Goal: Information Seeking & Learning: Learn about a topic

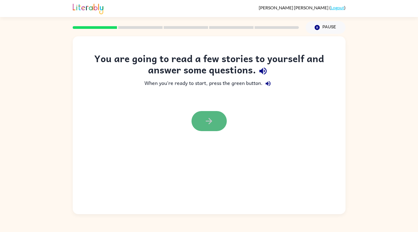
click at [215, 121] on button "button" at bounding box center [208, 121] width 35 height 20
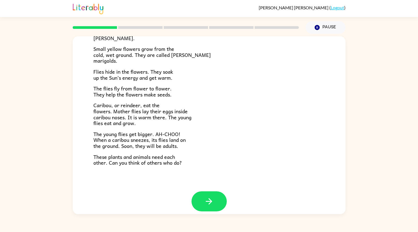
scroll to position [92, 0]
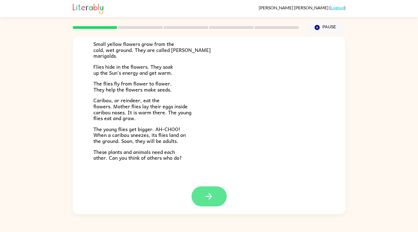
click at [206, 198] on icon "button" at bounding box center [209, 197] width 10 height 10
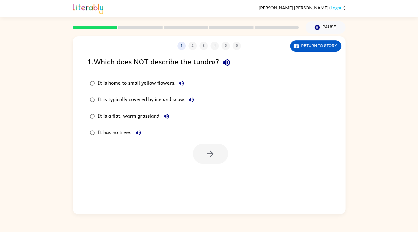
scroll to position [0, 0]
click at [181, 84] on icon "button" at bounding box center [181, 83] width 7 height 7
click at [210, 156] on icon "button" at bounding box center [210, 154] width 6 height 6
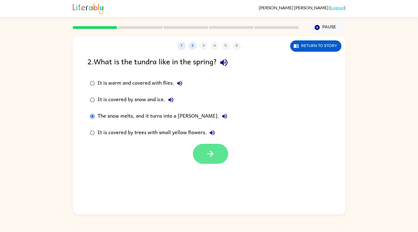
click at [211, 155] on icon "button" at bounding box center [210, 154] width 10 height 10
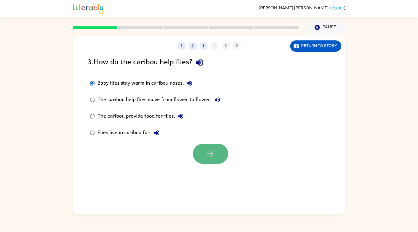
click at [208, 163] on button "button" at bounding box center [210, 154] width 35 height 20
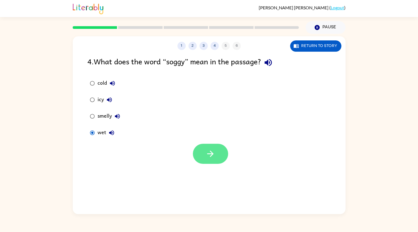
click at [205, 160] on button "button" at bounding box center [210, 154] width 35 height 20
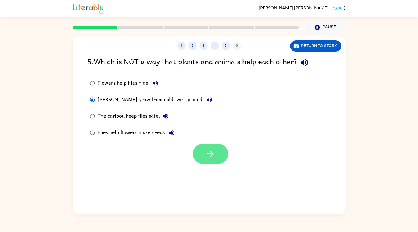
click at [204, 159] on button "button" at bounding box center [210, 154] width 35 height 20
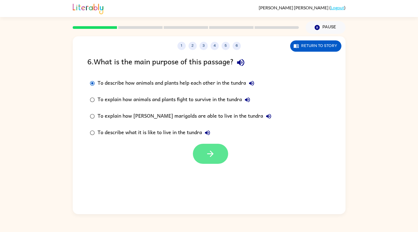
click at [201, 163] on button "button" at bounding box center [210, 154] width 35 height 20
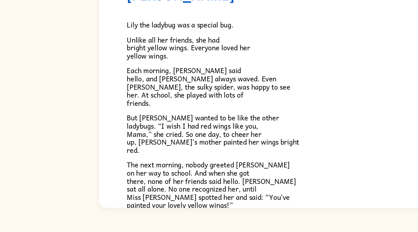
click at [149, 101] on p "Unlike all her friends, she had bright yellow wings. Everyone loved her yellow …" at bounding box center [208, 97] width 231 height 18
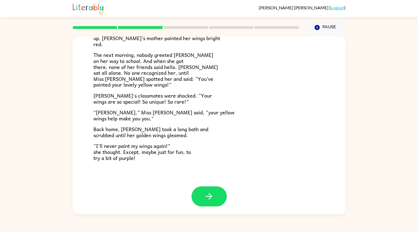
scroll to position [131, 0]
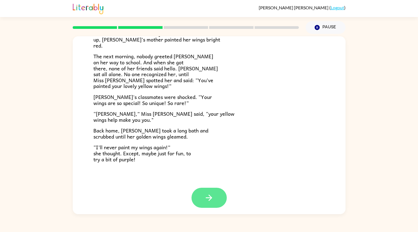
click at [209, 201] on icon "button" at bounding box center [209, 198] width 10 height 10
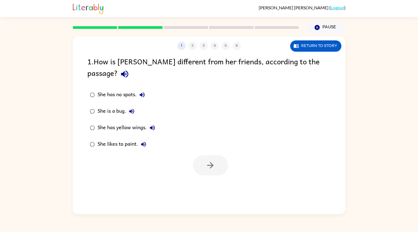
scroll to position [0, 0]
click at [216, 156] on button "button" at bounding box center [210, 166] width 35 height 20
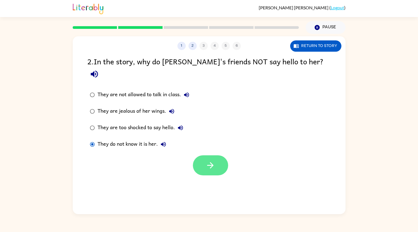
click at [211, 161] on icon "button" at bounding box center [210, 166] width 10 height 10
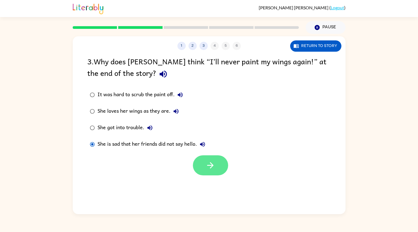
click at [216, 174] on button "button" at bounding box center [210, 166] width 35 height 20
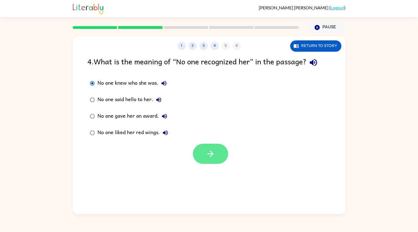
click at [213, 152] on icon "button" at bounding box center [210, 154] width 10 height 10
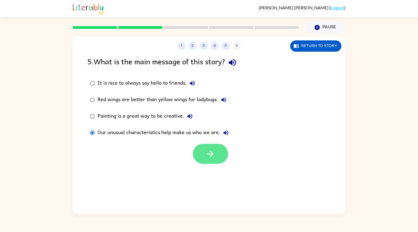
click at [214, 152] on icon "button" at bounding box center [210, 154] width 10 height 10
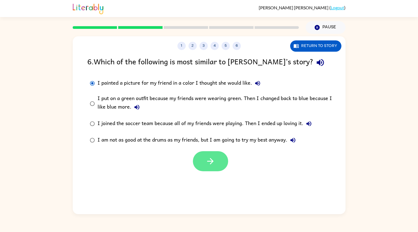
click at [212, 160] on icon "button" at bounding box center [210, 162] width 10 height 10
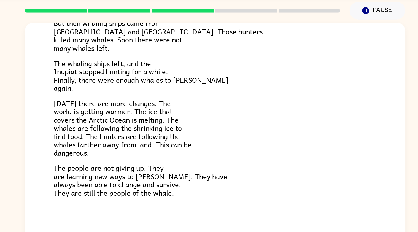
scroll to position [164, 0]
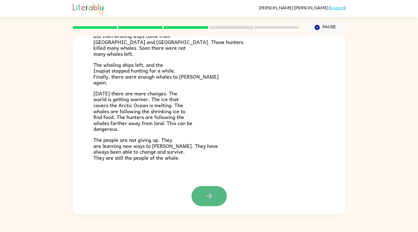
click at [208, 195] on icon "button" at bounding box center [209, 197] width 10 height 10
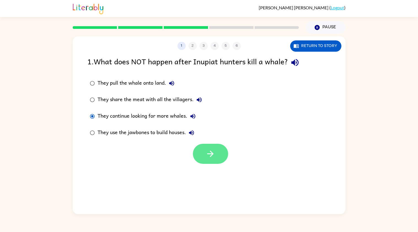
click at [199, 155] on button "button" at bounding box center [210, 154] width 35 height 20
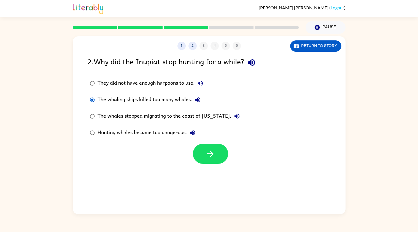
click at [220, 166] on div "1 2 3 4 5 6 Return to story 2 . Why did the Inupiat stop hunting for a while? T…" at bounding box center [209, 125] width 273 height 178
click at [215, 163] on button "button" at bounding box center [210, 154] width 35 height 20
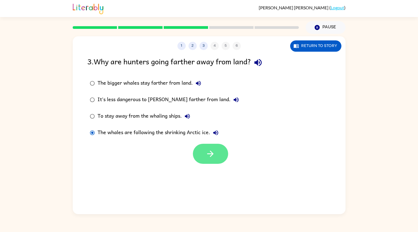
click at [198, 155] on button "button" at bounding box center [210, 154] width 35 height 20
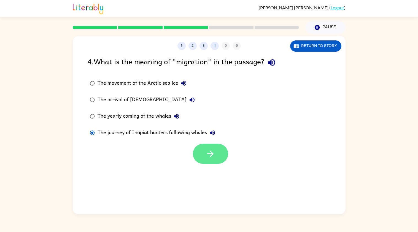
click at [203, 157] on button "button" at bounding box center [210, 154] width 35 height 20
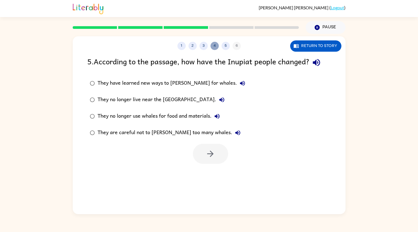
click at [216, 46] on button "4" at bounding box center [214, 46] width 8 height 8
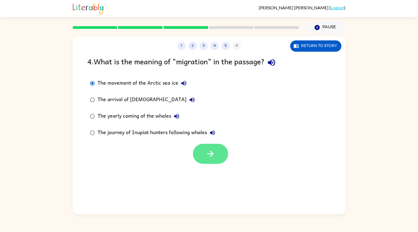
click at [206, 163] on button "button" at bounding box center [210, 154] width 35 height 20
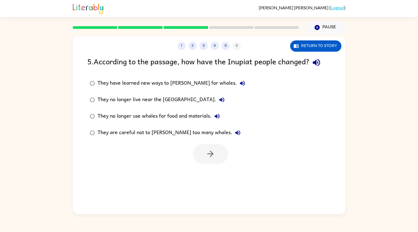
click at [248, 99] on div "They have learned new ways to [PERSON_NAME] for whales. They no longer live nea…" at bounding box center [216, 108] width 258 height 66
click at [213, 159] on button "button" at bounding box center [210, 154] width 35 height 20
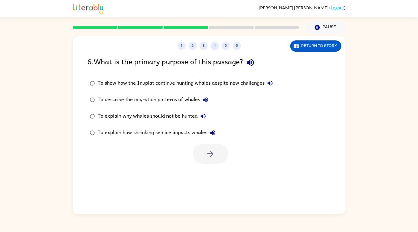
click at [195, 89] on label "To show how the Inupiat continue hunting whales despite new challenges" at bounding box center [181, 83] width 194 height 17
click at [210, 153] on icon "button" at bounding box center [210, 154] width 10 height 10
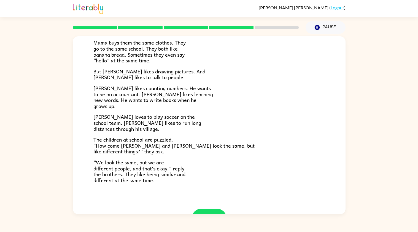
scroll to position [98, 0]
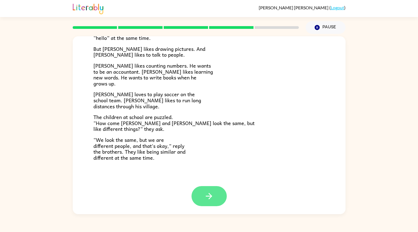
click at [207, 200] on icon "button" at bounding box center [209, 197] width 10 height 10
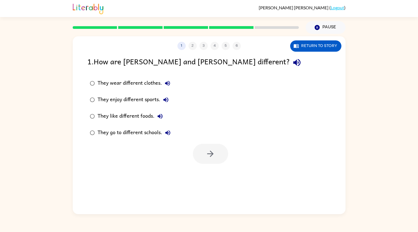
scroll to position [0, 0]
click at [208, 157] on icon "button" at bounding box center [210, 154] width 10 height 10
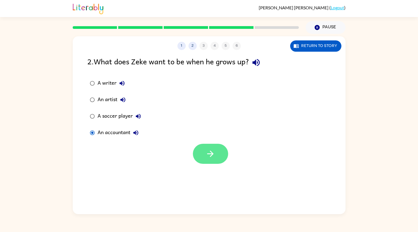
click at [201, 157] on button "button" at bounding box center [210, 154] width 35 height 20
click at [212, 155] on icon "button" at bounding box center [210, 154] width 6 height 6
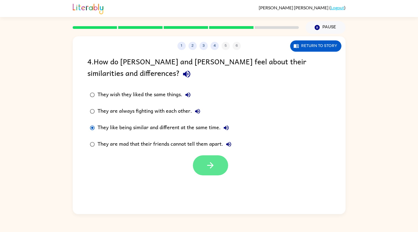
click at [207, 173] on button "button" at bounding box center [210, 166] width 35 height 20
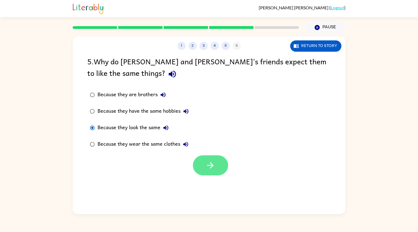
click at [193, 164] on button "button" at bounding box center [210, 166] width 35 height 20
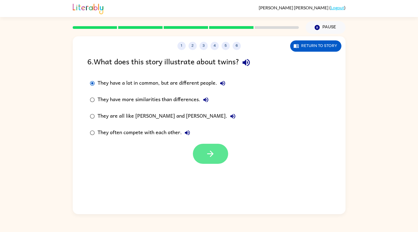
click at [209, 155] on icon "button" at bounding box center [210, 154] width 10 height 10
